Goal: Entertainment & Leisure: Browse casually

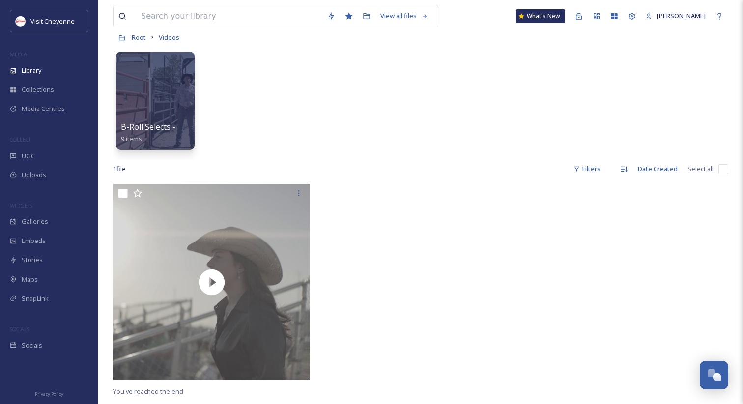
scroll to position [30, 0]
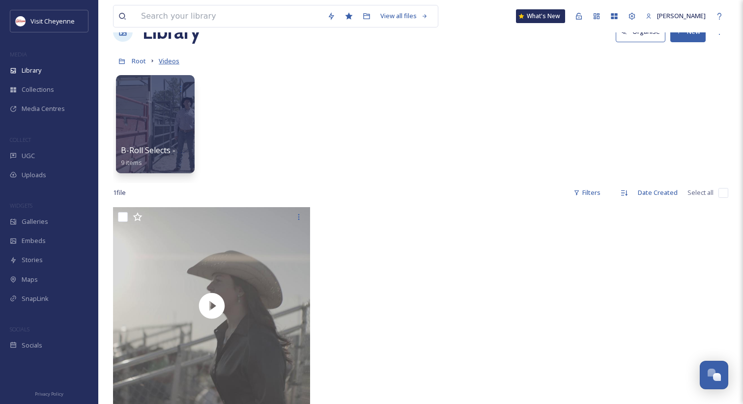
click at [167, 64] on span "Videos" at bounding box center [169, 60] width 21 height 9
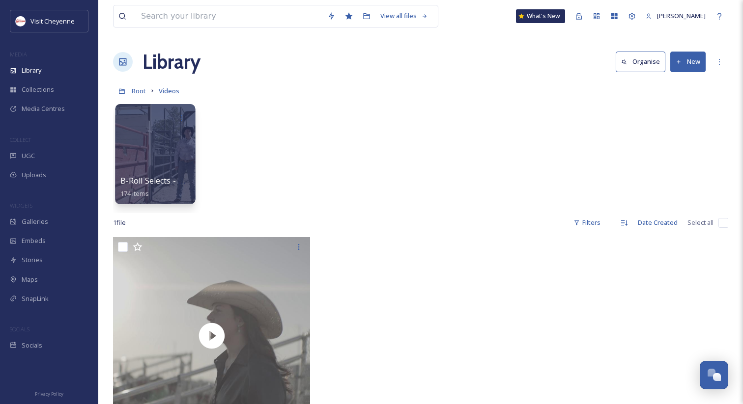
click at [161, 179] on span "B-Roll Selects - Madden- 2023" at bounding box center [175, 180] width 111 height 11
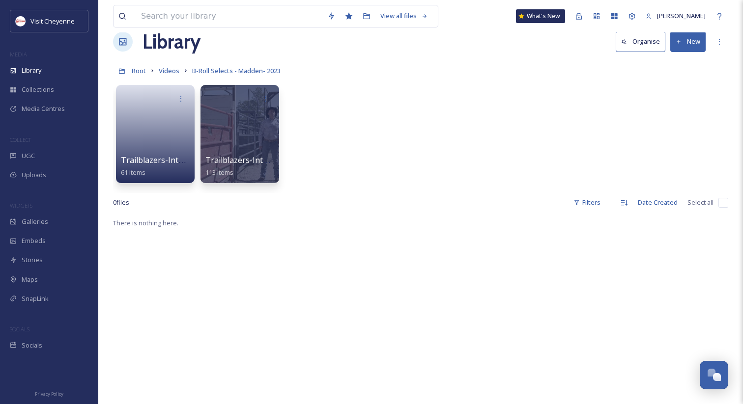
scroll to position [24, 0]
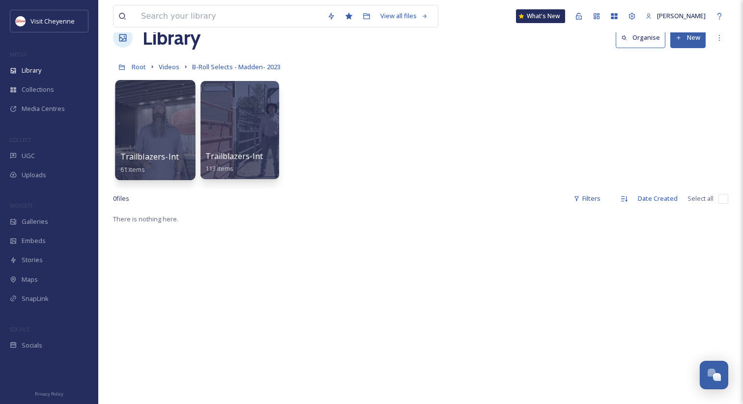
click at [139, 157] on span "Trailblazers-Interviews-Round 1" at bounding box center [180, 156] width 121 height 11
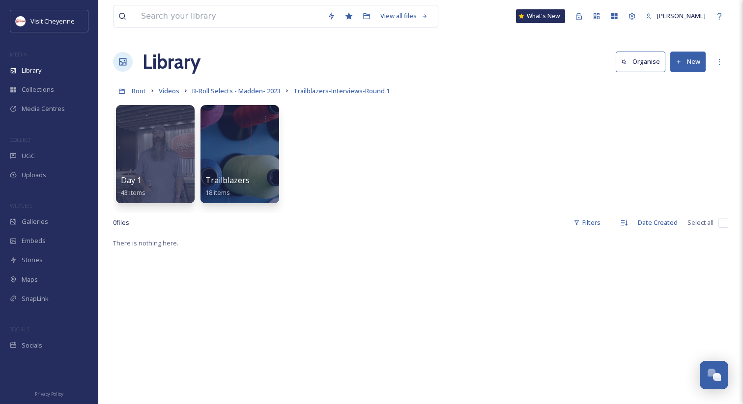
click at [172, 90] on span "Videos" at bounding box center [169, 90] width 21 height 9
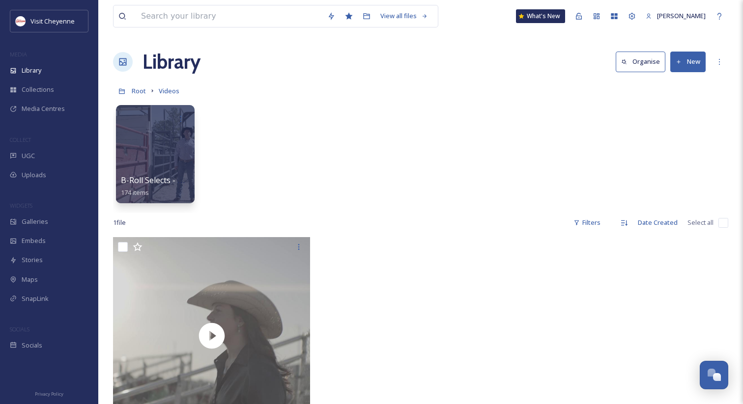
click at [467, 127] on div "B-Roll Selects - Madden- 2023 174 items" at bounding box center [420, 156] width 615 height 113
click at [495, 122] on div "B-Roll Selects - Madden- 2023 174 items" at bounding box center [420, 156] width 615 height 113
click at [323, 91] on div "Root Videos" at bounding box center [420, 91] width 615 height 19
click at [397, 99] on div "Root Videos" at bounding box center [420, 91] width 615 height 19
click at [398, 85] on div "Root Videos" at bounding box center [420, 91] width 615 height 19
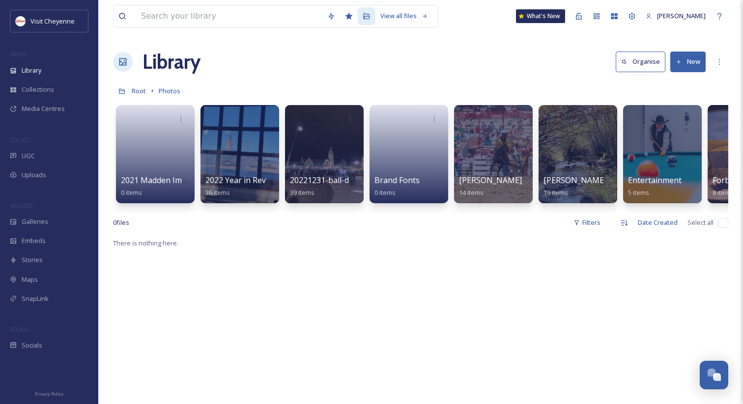
scroll to position [0, 1244]
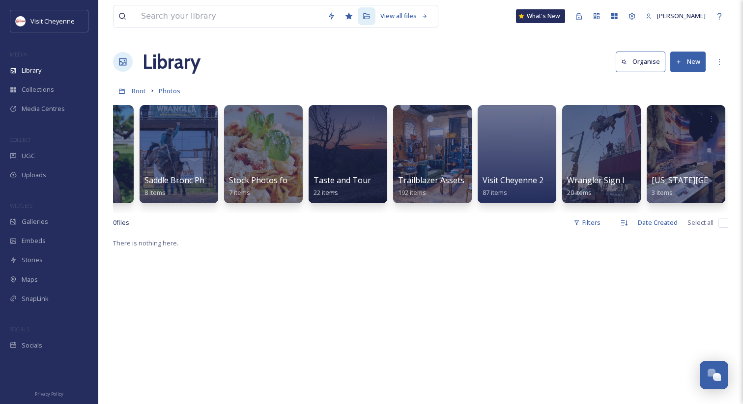
click at [172, 89] on span "Photos" at bounding box center [170, 90] width 22 height 9
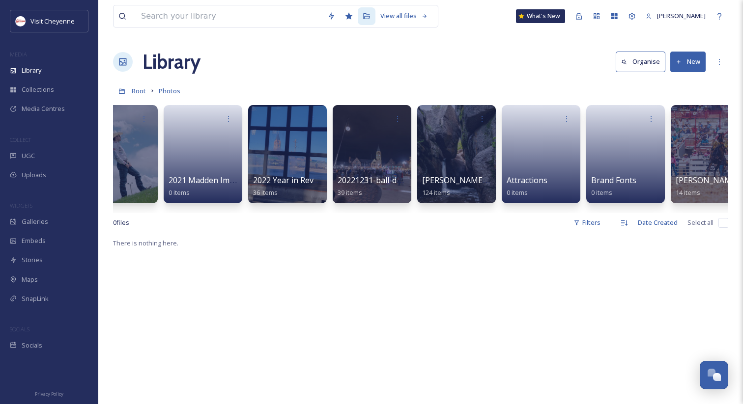
scroll to position [0, 0]
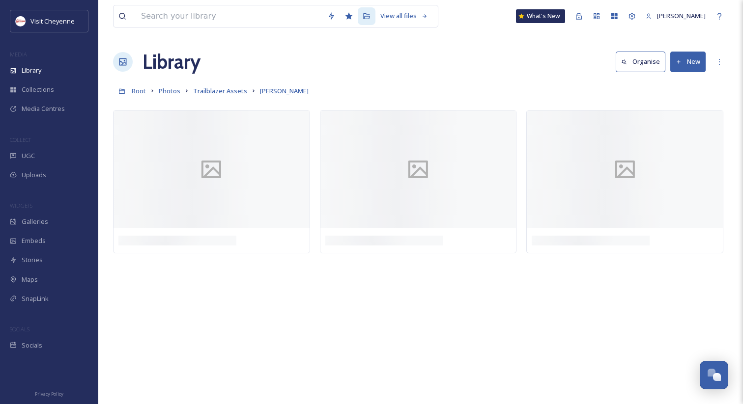
click at [166, 90] on span "Photos" at bounding box center [170, 90] width 22 height 9
